Goal: Understand process/instructions: Understand process/instructions

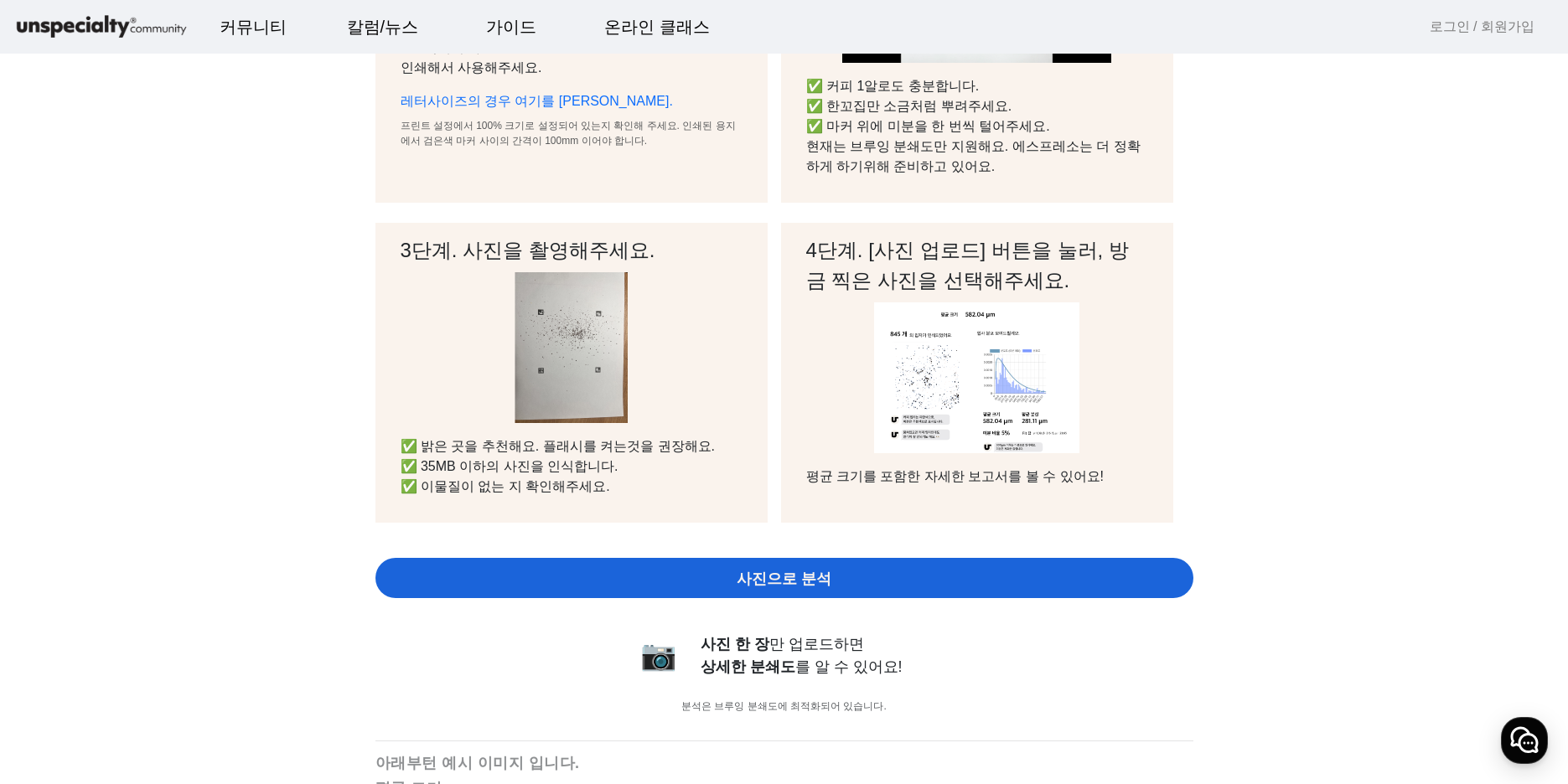
scroll to position [335, 0]
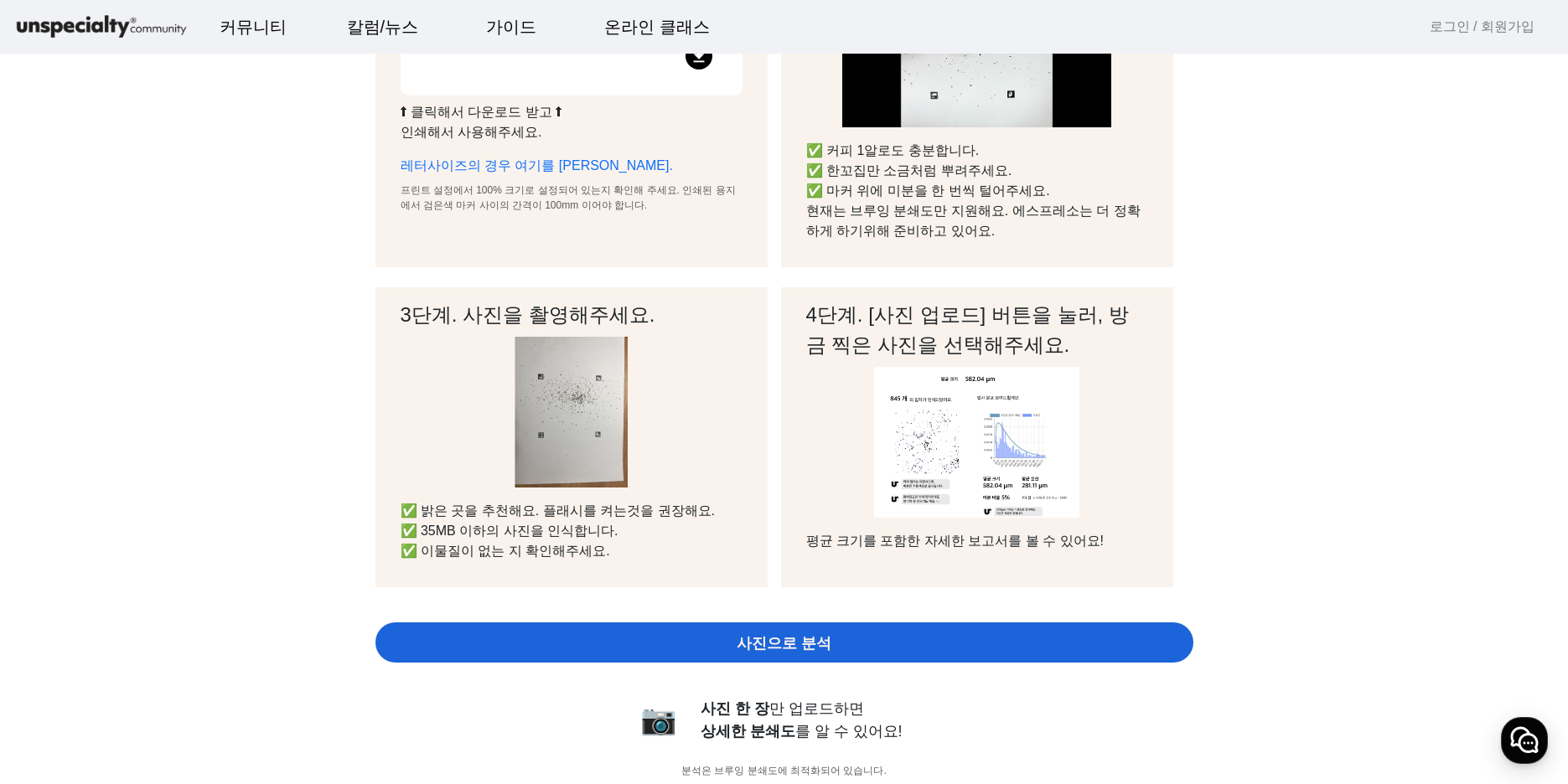
drag, startPoint x: 249, startPoint y: 240, endPoint x: 458, endPoint y: 275, distance: 211.9
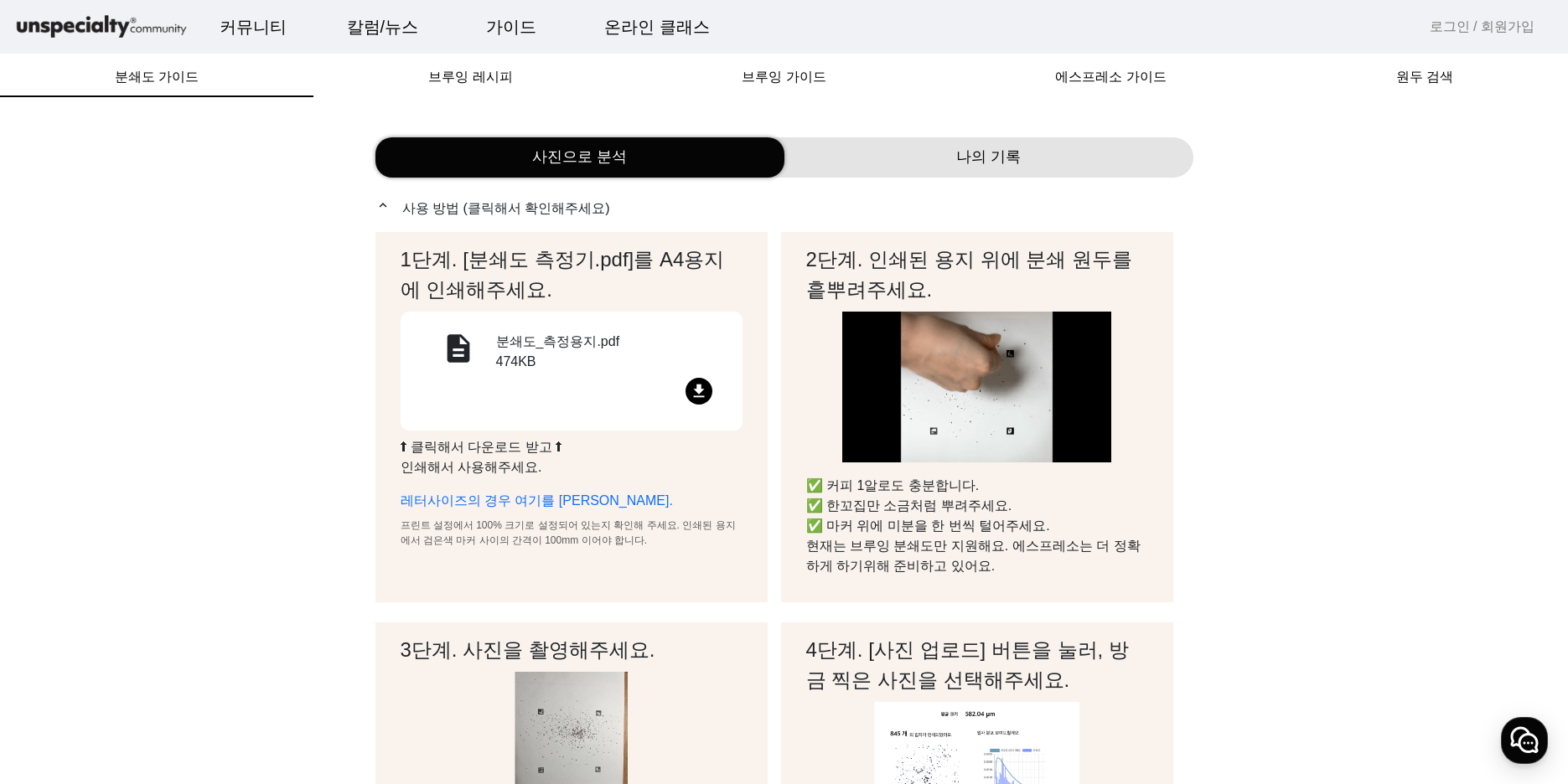
click at [692, 386] on mat-icon "file_download" at bounding box center [699, 391] width 27 height 27
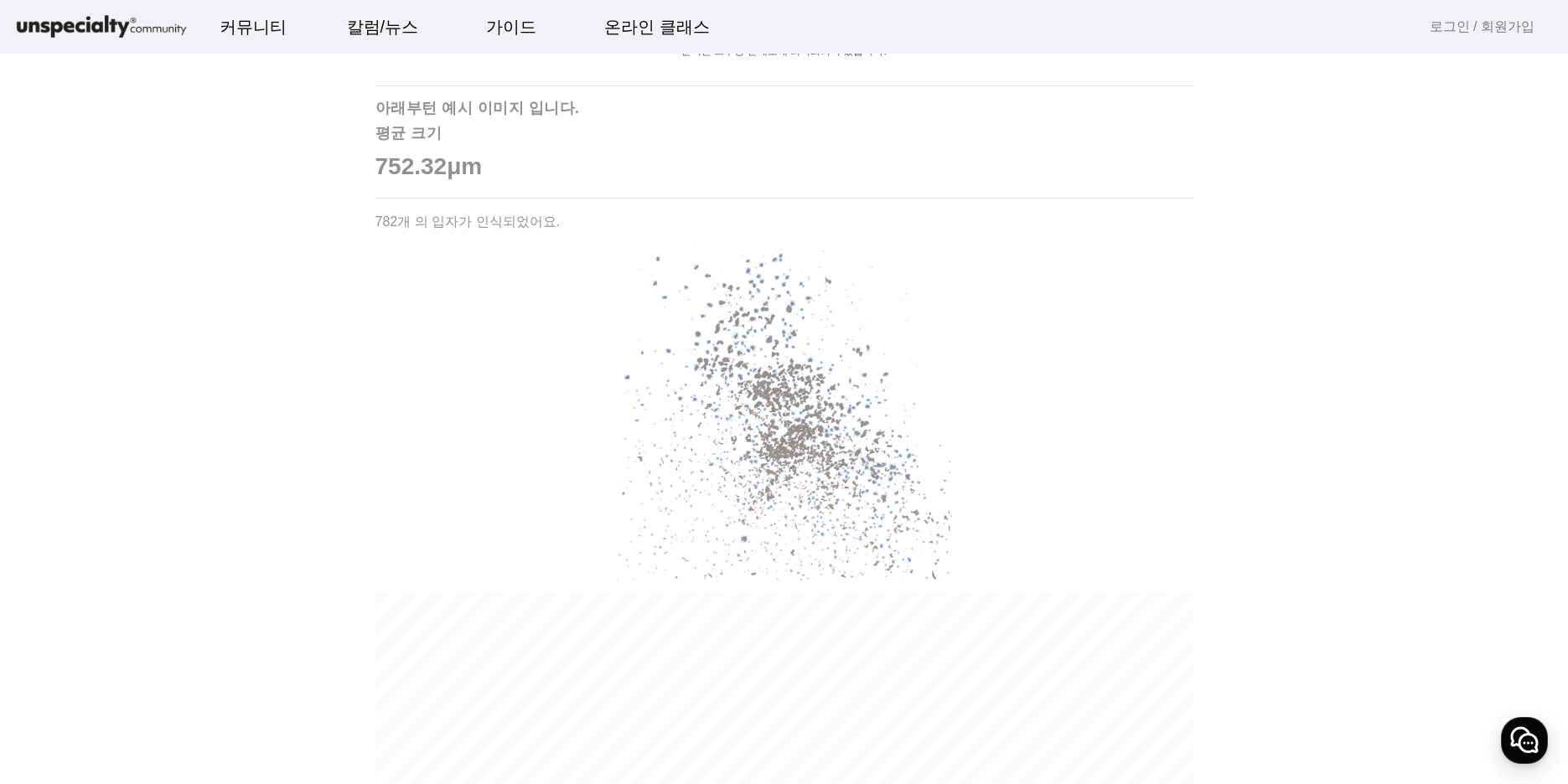
scroll to position [1005, 0]
